Goal: Task Accomplishment & Management: Manage account settings

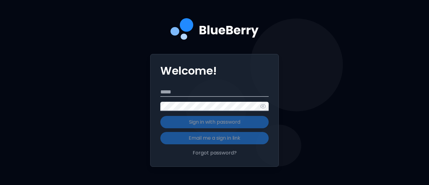
type input "**********"
click at [214, 122] on button "Sign in with password" at bounding box center [214, 122] width 108 height 12
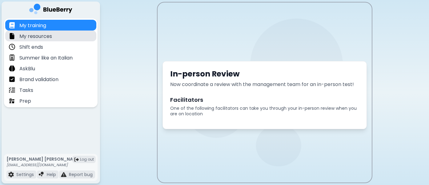
click at [67, 38] on div "My resources" at bounding box center [50, 35] width 91 height 11
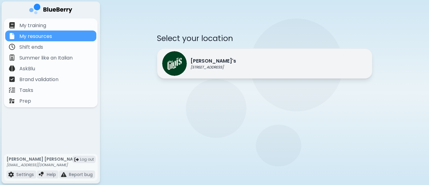
click at [198, 67] on p "[STREET_ADDRESS]" at bounding box center [213, 67] width 46 height 5
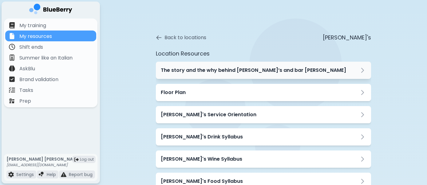
click at [213, 68] on h3 "The story and the why behind [PERSON_NAME]’s and bar [PERSON_NAME]" at bounding box center [253, 69] width 185 height 7
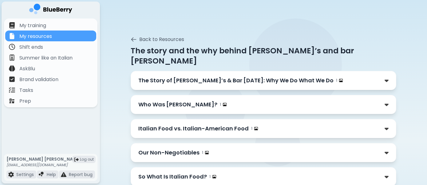
click at [235, 100] on div "Who Was [PERSON_NAME]? 1" at bounding box center [263, 104] width 250 height 9
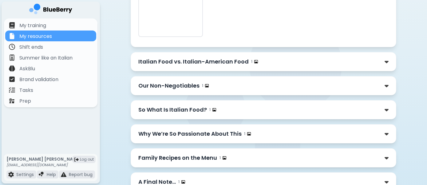
scroll to position [275, 0]
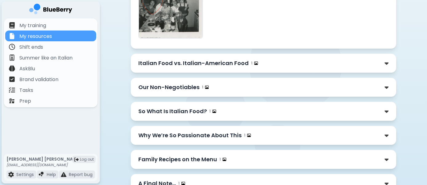
click at [272, 59] on div "Italian Food vs. Italian-American Food 1" at bounding box center [263, 63] width 250 height 9
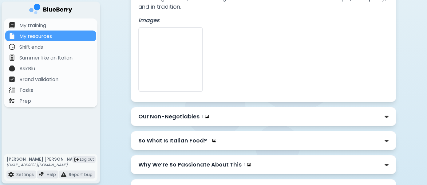
scroll to position [451, 0]
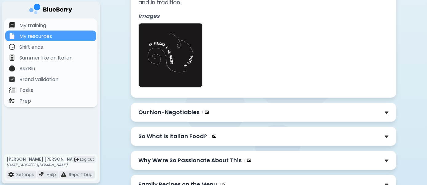
click at [250, 102] on div "Our Non-Negotiables 1" at bounding box center [264, 111] width 266 height 19
click at [252, 108] on div "Our Non-Negotiables 1" at bounding box center [263, 112] width 250 height 9
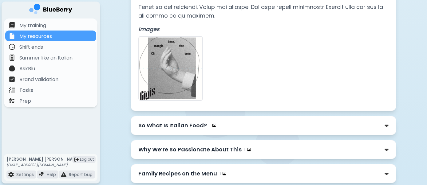
scroll to position [930, 0]
click at [256, 121] on div "So What Is Italian Food? 1" at bounding box center [263, 125] width 250 height 9
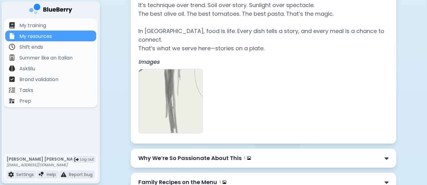
scroll to position [1097, 0]
click at [257, 154] on div "Why We’re So Passionate About This 1" at bounding box center [263, 158] width 250 height 9
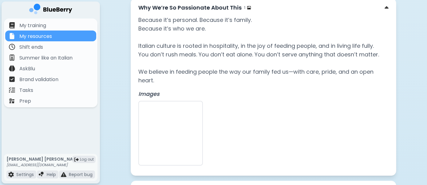
scroll to position [1247, 0]
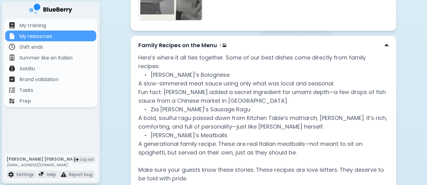
scroll to position [1391, 0]
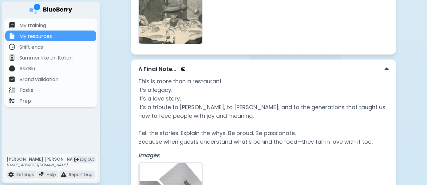
scroll to position [1611, 0]
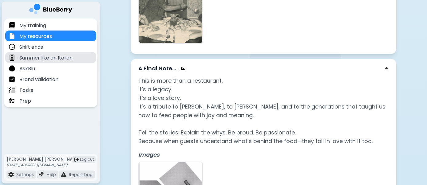
click at [34, 54] on div "Summer like an Italian" at bounding box center [41, 57] width 64 height 7
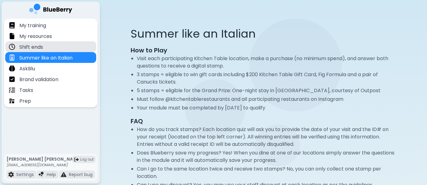
click at [43, 46] on p "Shift ends" at bounding box center [31, 46] width 24 height 7
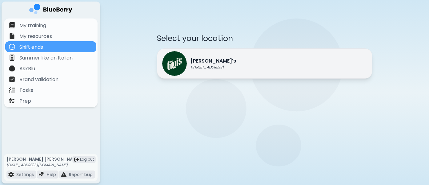
click at [173, 68] on img at bounding box center [174, 63] width 25 height 25
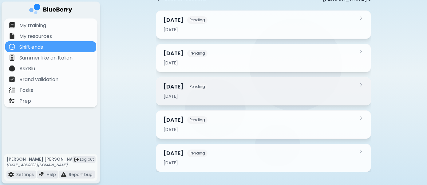
scroll to position [39, 0]
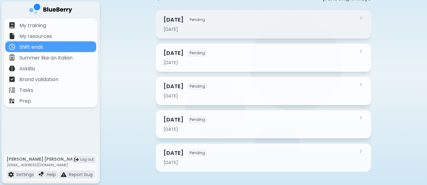
click at [285, 31] on div "[DATE]" at bounding box center [260, 29] width 193 height 6
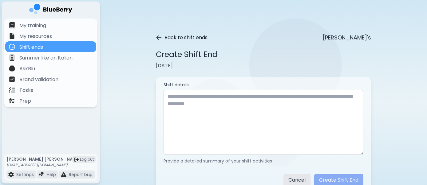
click at [162, 34] on icon at bounding box center [159, 37] width 6 height 6
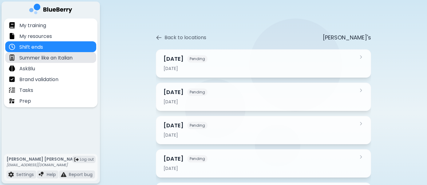
click at [73, 59] on p "Summer like an Italian" at bounding box center [45, 57] width 53 height 7
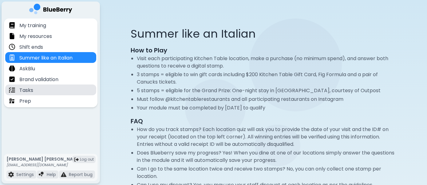
click at [65, 90] on div "Tasks" at bounding box center [50, 89] width 91 height 11
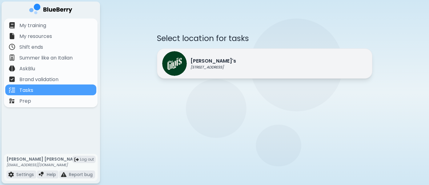
click at [168, 62] on img at bounding box center [174, 63] width 25 height 25
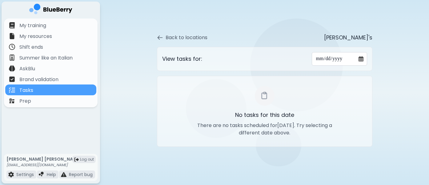
click at [361, 61] on input "**********" at bounding box center [339, 59] width 55 height 14
